Goal: Navigation & Orientation: Find specific page/section

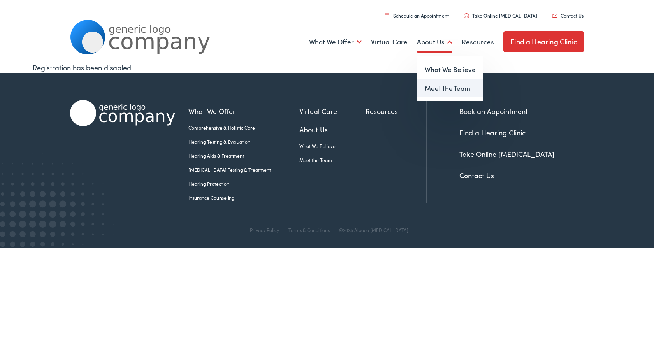
click at [435, 87] on link "Meet the Team" at bounding box center [450, 88] width 67 height 19
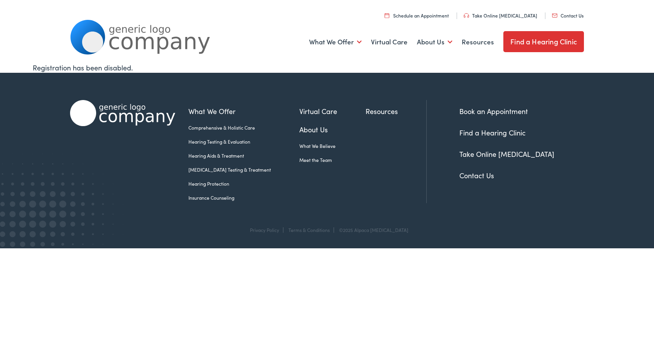
click at [311, 107] on link "Virtual Care" at bounding box center [332, 111] width 66 height 11
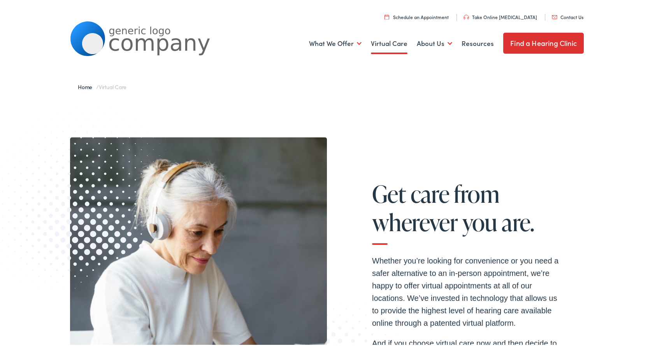
click at [556, 17] on link "Contact Us" at bounding box center [568, 15] width 32 height 7
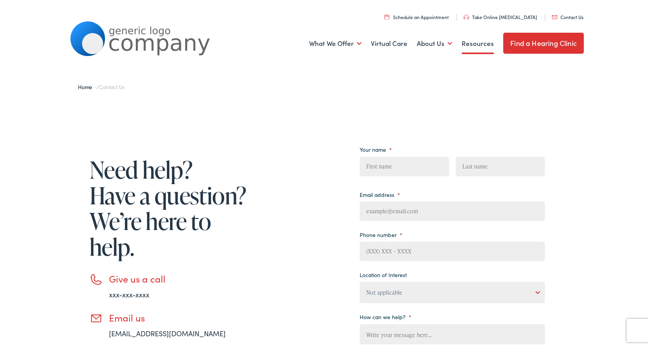
click at [463, 42] on link "Resources" at bounding box center [478, 42] width 32 height 29
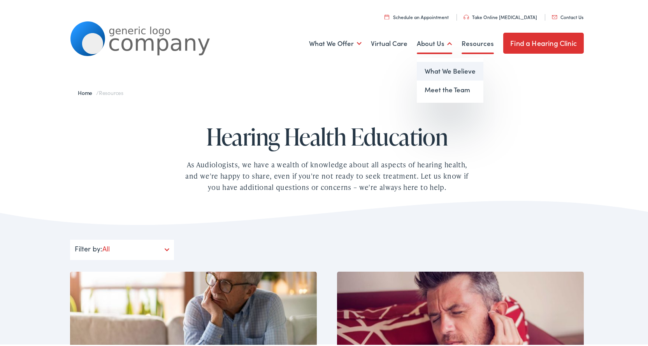
click at [433, 71] on link "What We Believe" at bounding box center [450, 69] width 67 height 19
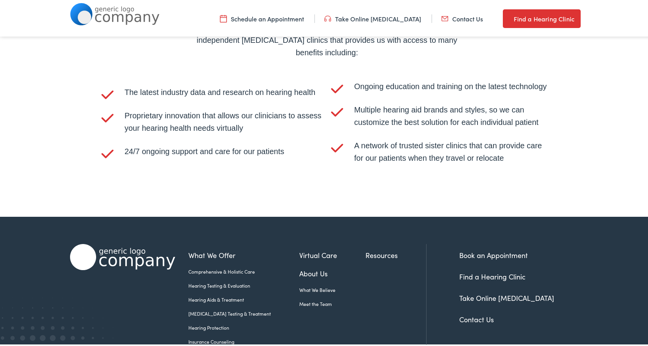
scroll to position [1626, 0]
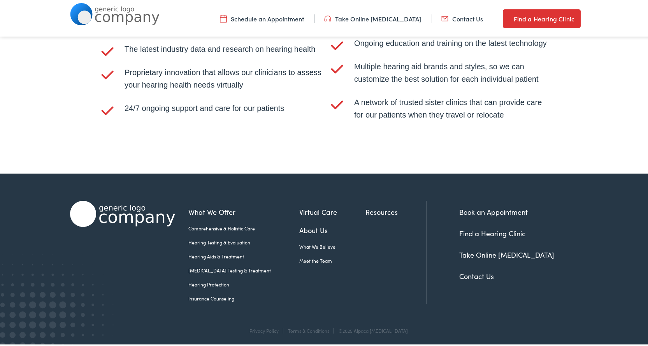
click at [478, 229] on link "Find a Hearing Clinic" at bounding box center [493, 232] width 66 height 10
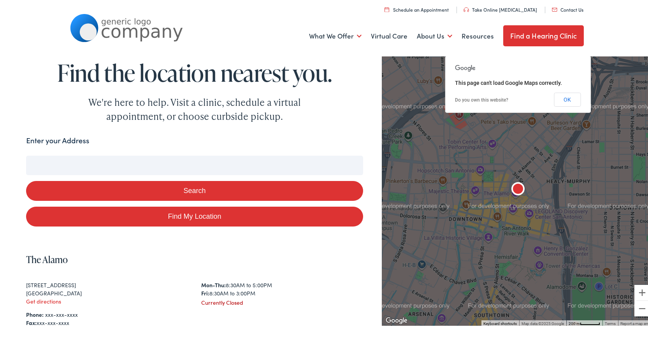
click at [183, 185] on button "Search" at bounding box center [194, 190] width 337 height 20
click at [564, 100] on button "OK" at bounding box center [567, 98] width 27 height 14
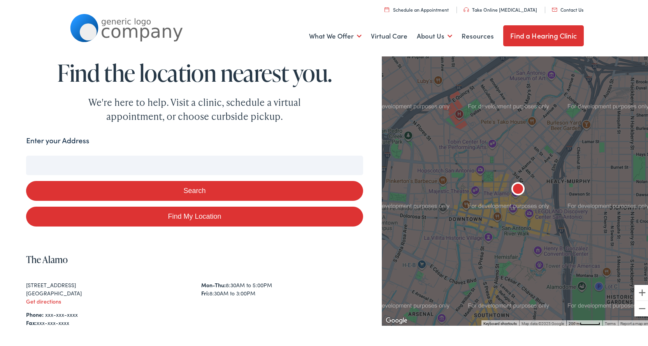
click at [528, 32] on link "Find a Hearing Clinic" at bounding box center [544, 34] width 81 height 21
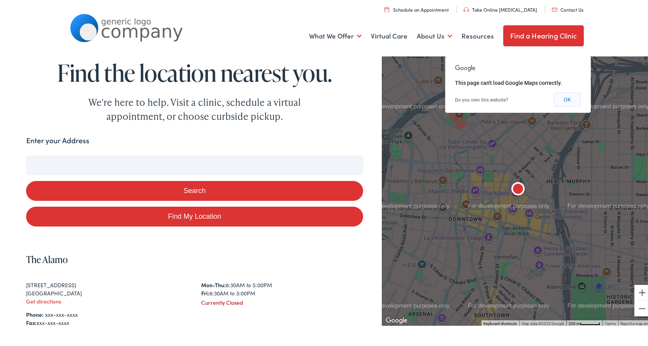
click at [555, 99] on button "OK" at bounding box center [567, 98] width 27 height 14
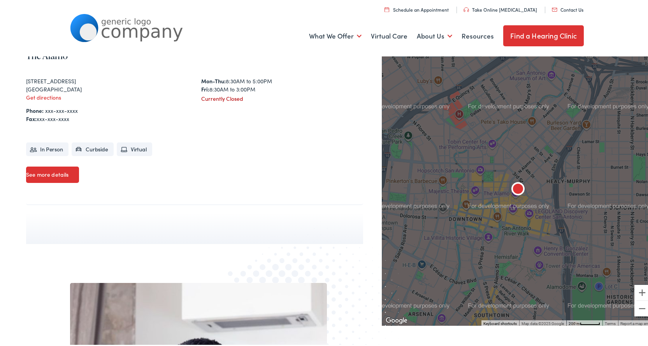
scroll to position [100, 0]
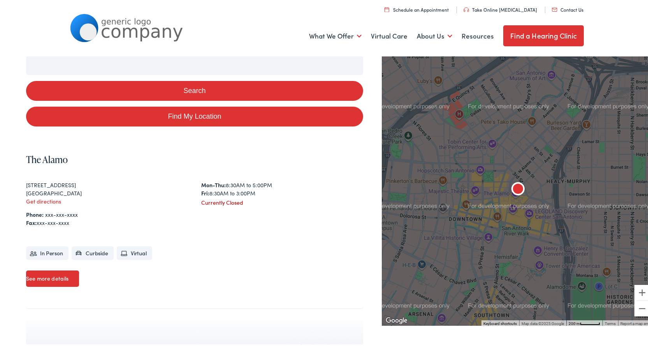
click at [176, 116] on link "Find My Location" at bounding box center [194, 115] width 337 height 20
type input "[US_STATE][GEOGRAPHIC_DATA], [US_STATE]"
